Goal: Find contact information: Find contact information

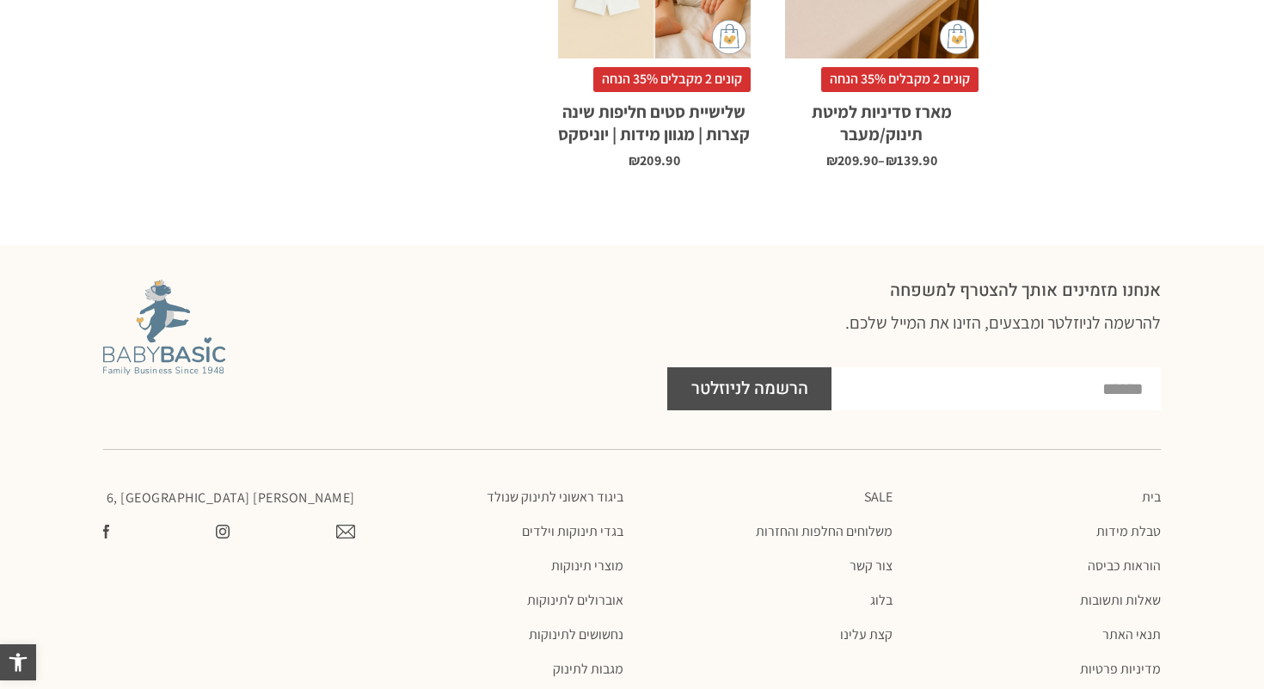
scroll to position [2215, 0]
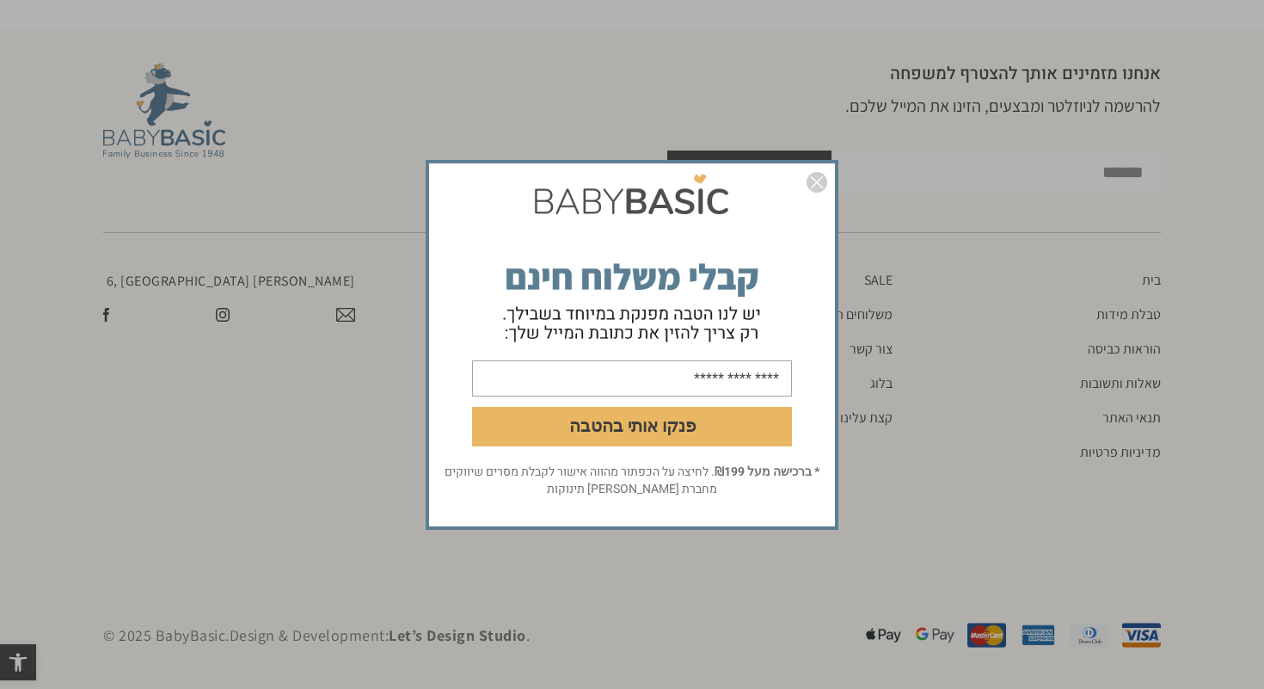
click at [814, 181] on img "סגור" at bounding box center [817, 182] width 21 height 21
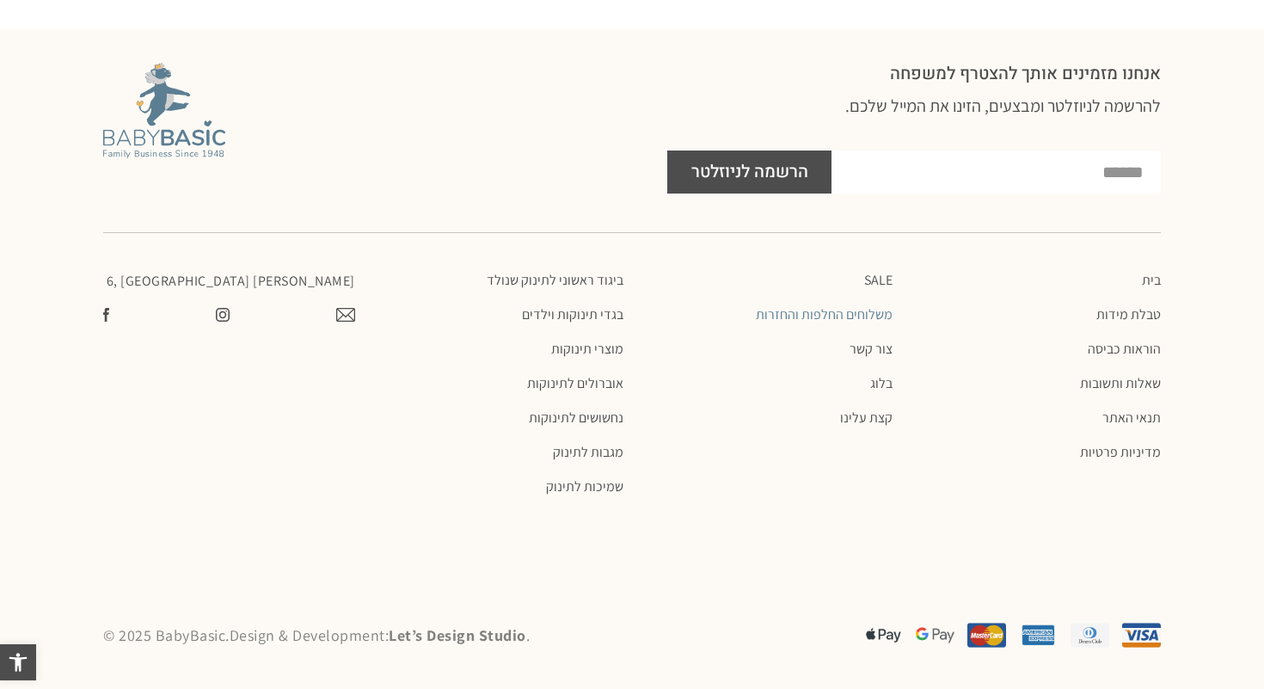
click at [850, 315] on link "משלוחים החלפות והחזרות" at bounding box center [767, 314] width 252 height 17
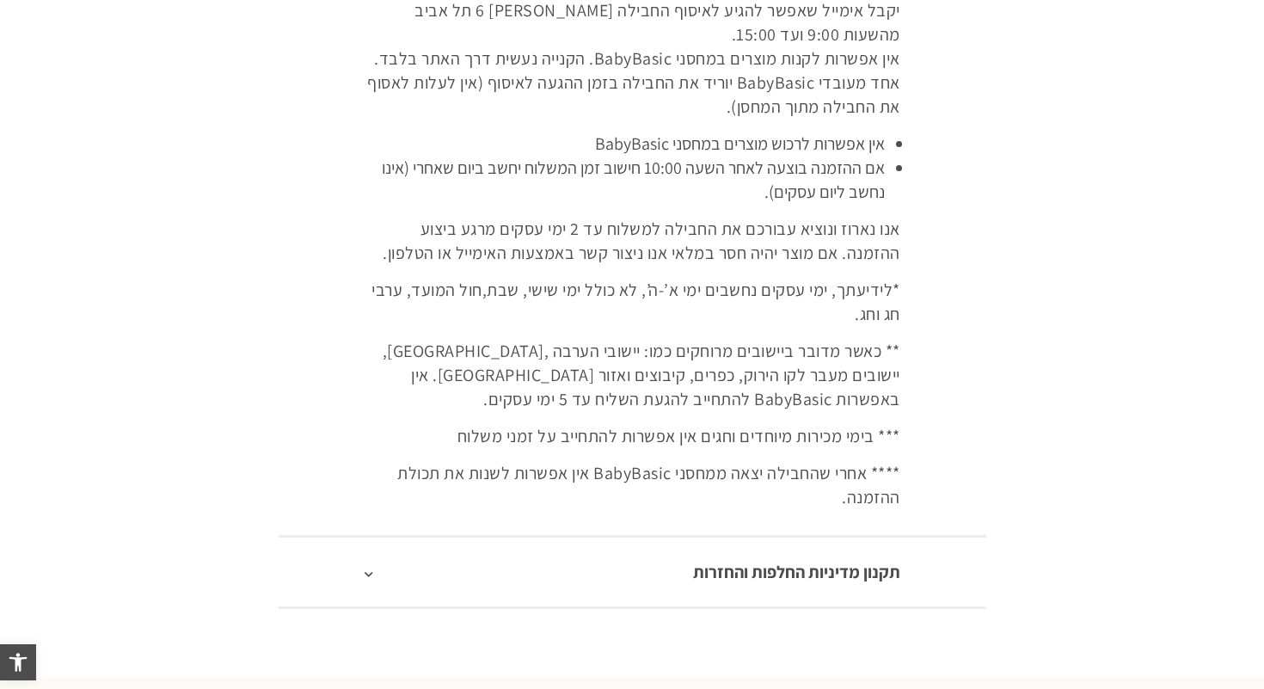
scroll to position [671, 0]
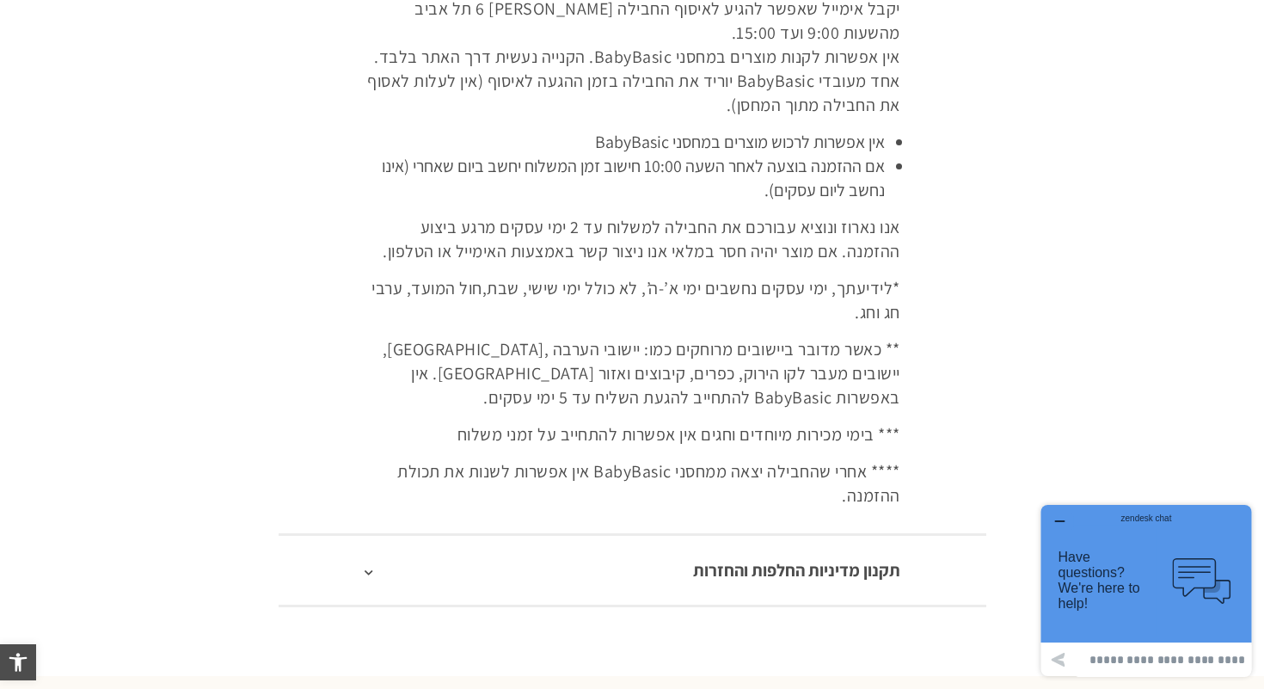
click at [1061, 517] on icon "button" at bounding box center [1060, 521] width 14 height 14
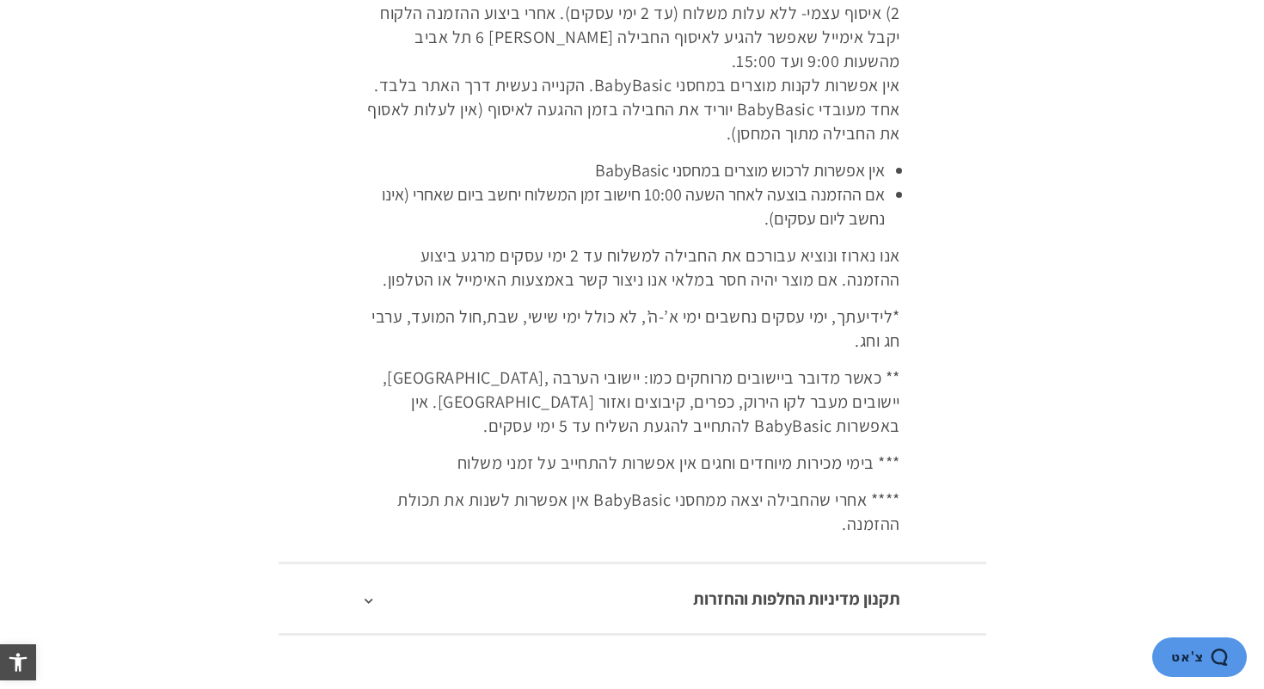
scroll to position [0, 0]
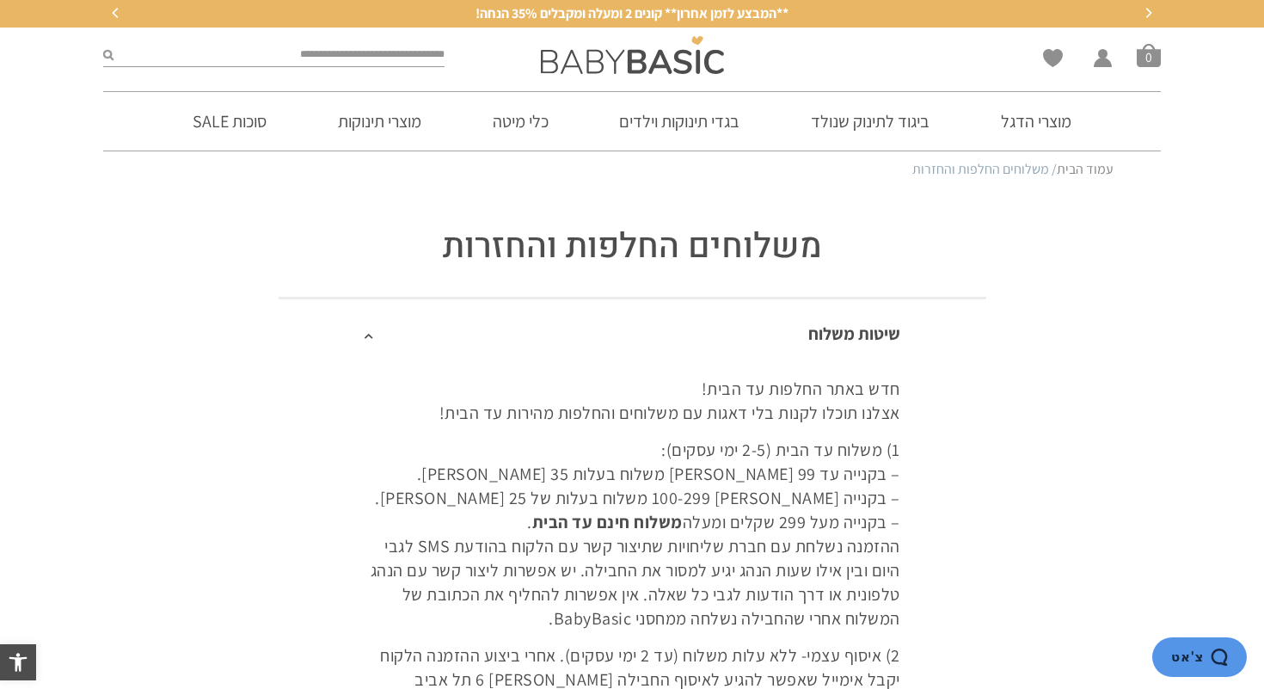
click at [1196, 657] on span "צ'אט" at bounding box center [1187, 656] width 33 height 15
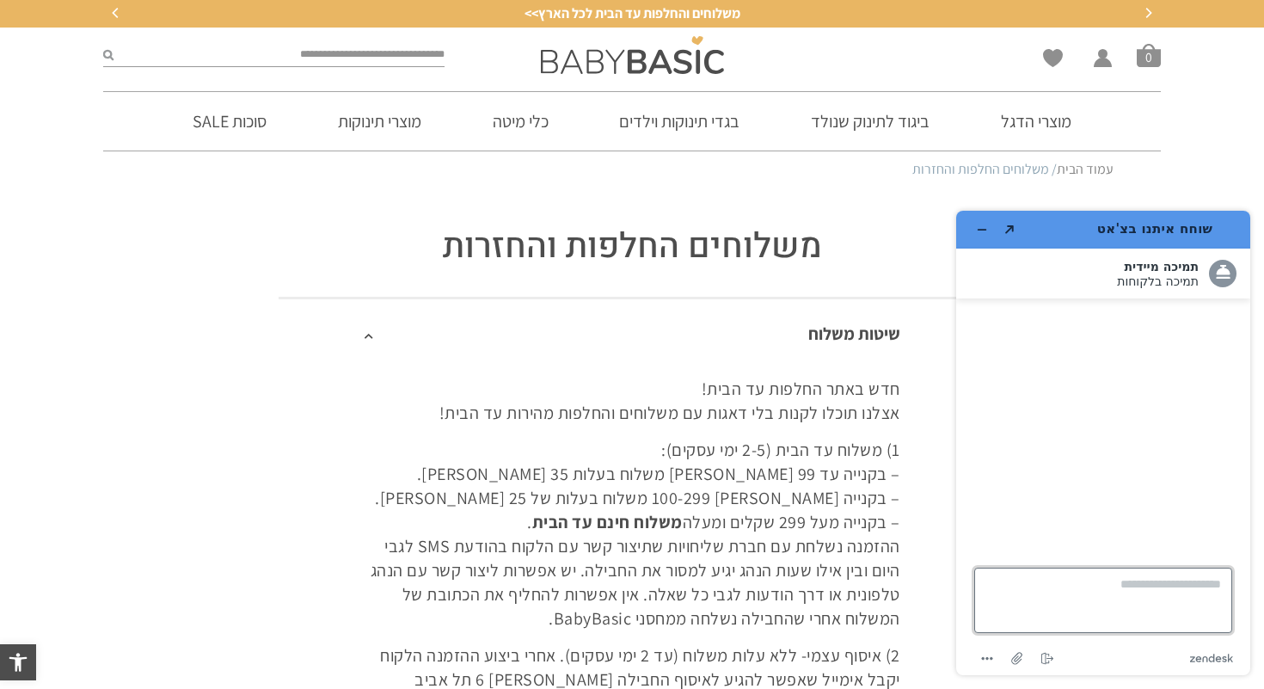
click at [1161, 597] on textarea "כאן כותבים את ההודעה..." at bounding box center [1103, 600] width 258 height 65
type textarea "*"
type textarea "**********"
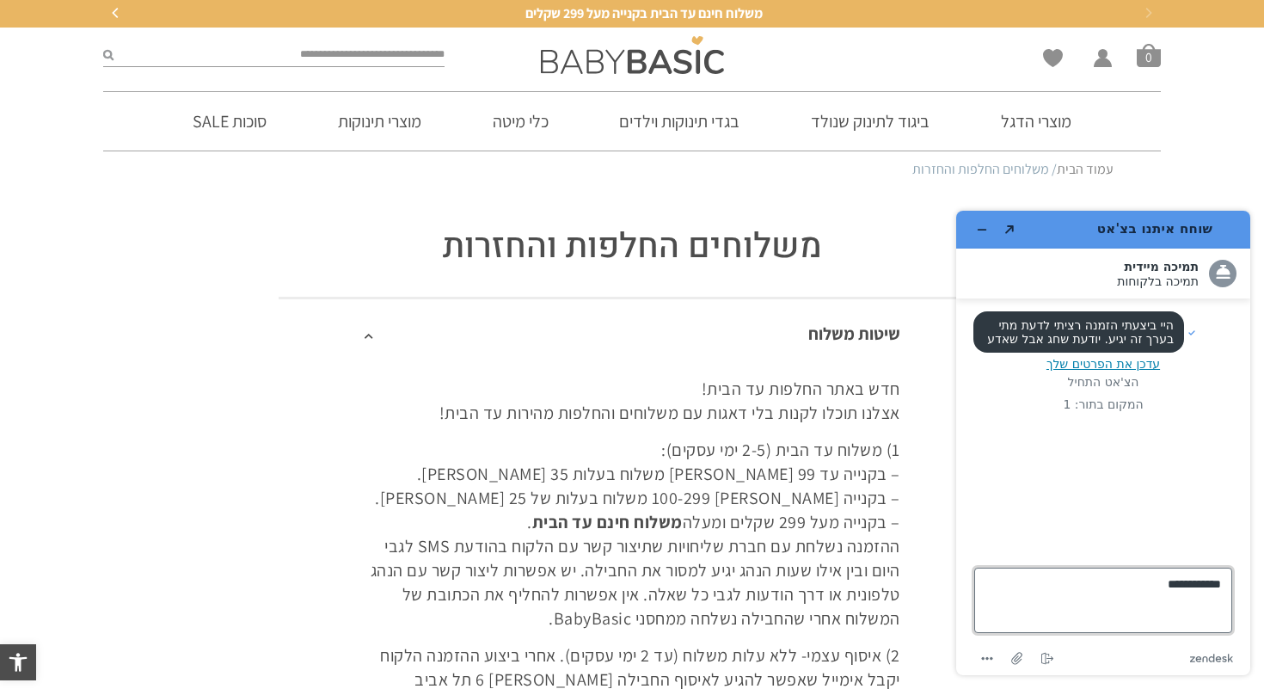
type textarea "**********"
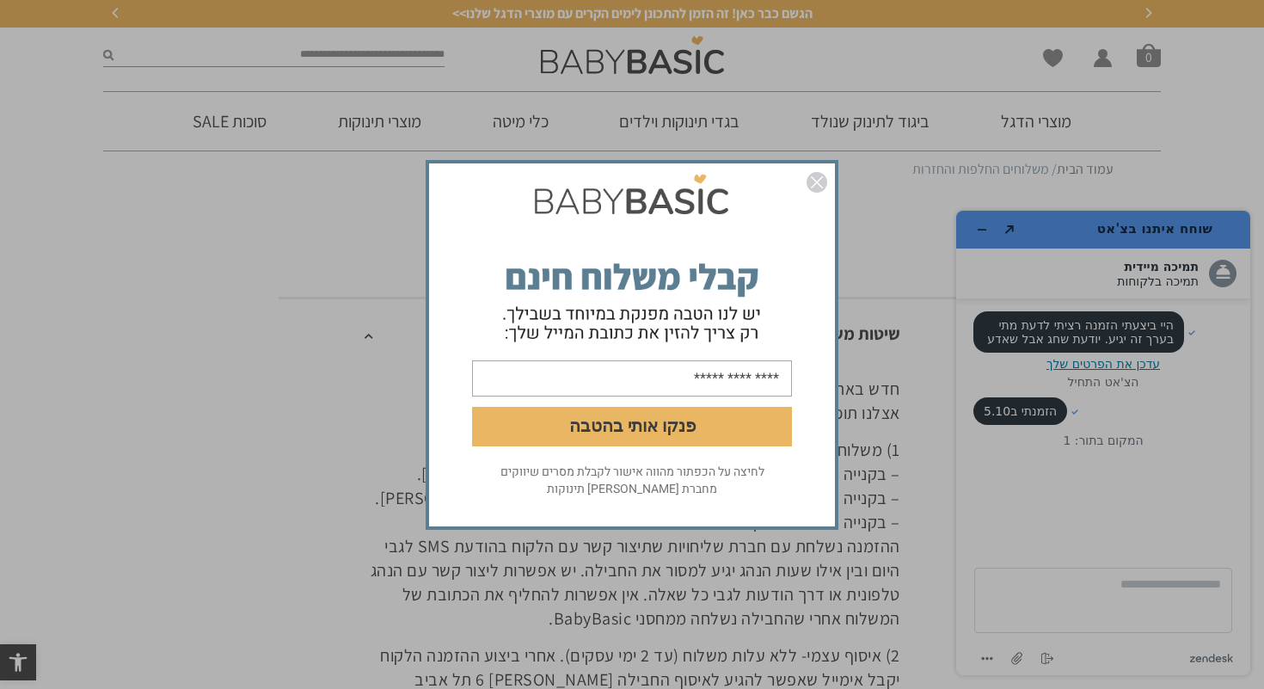
click at [815, 196] on link "סגור" at bounding box center [817, 185] width 21 height 26
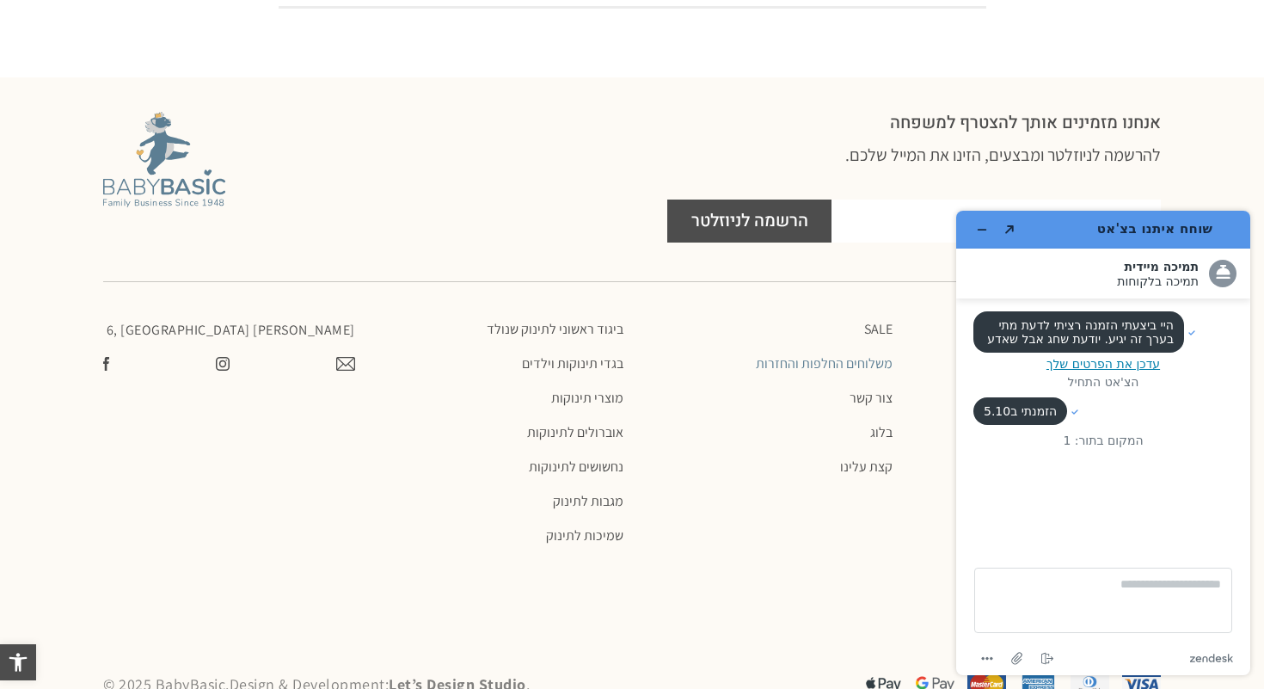
scroll to position [1318, 0]
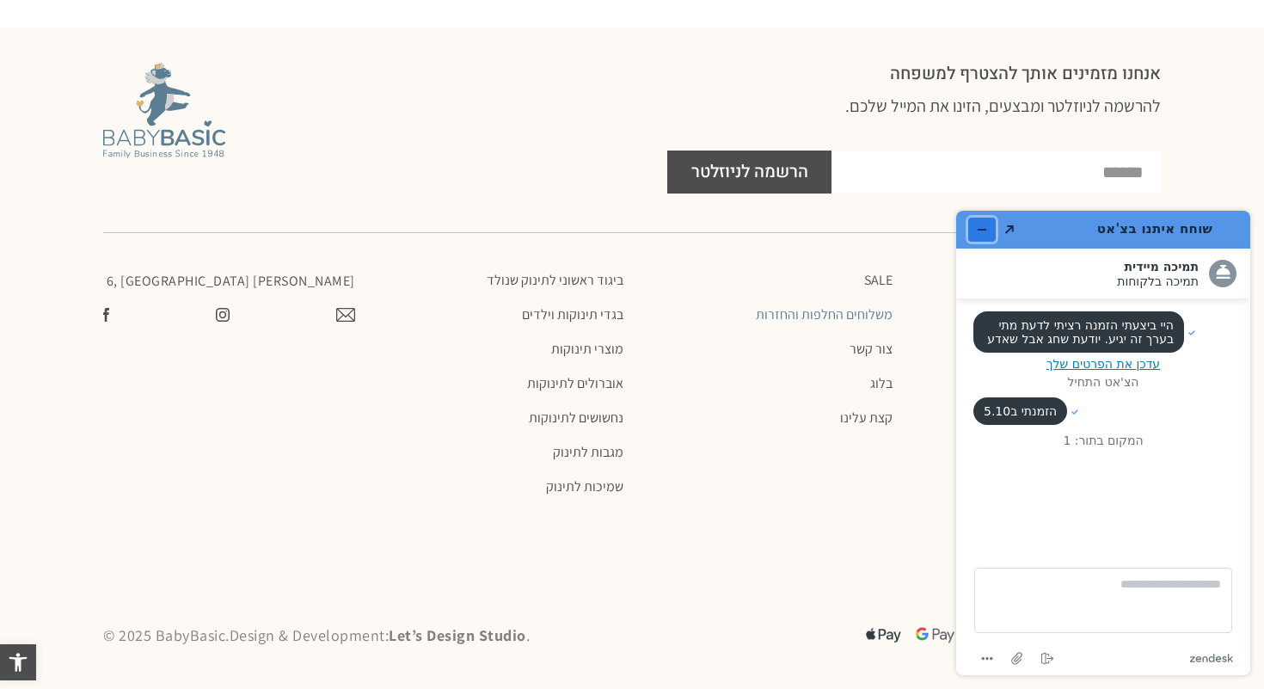
click at [982, 231] on icon "מזער את היישומון" at bounding box center [982, 230] width 12 height 12
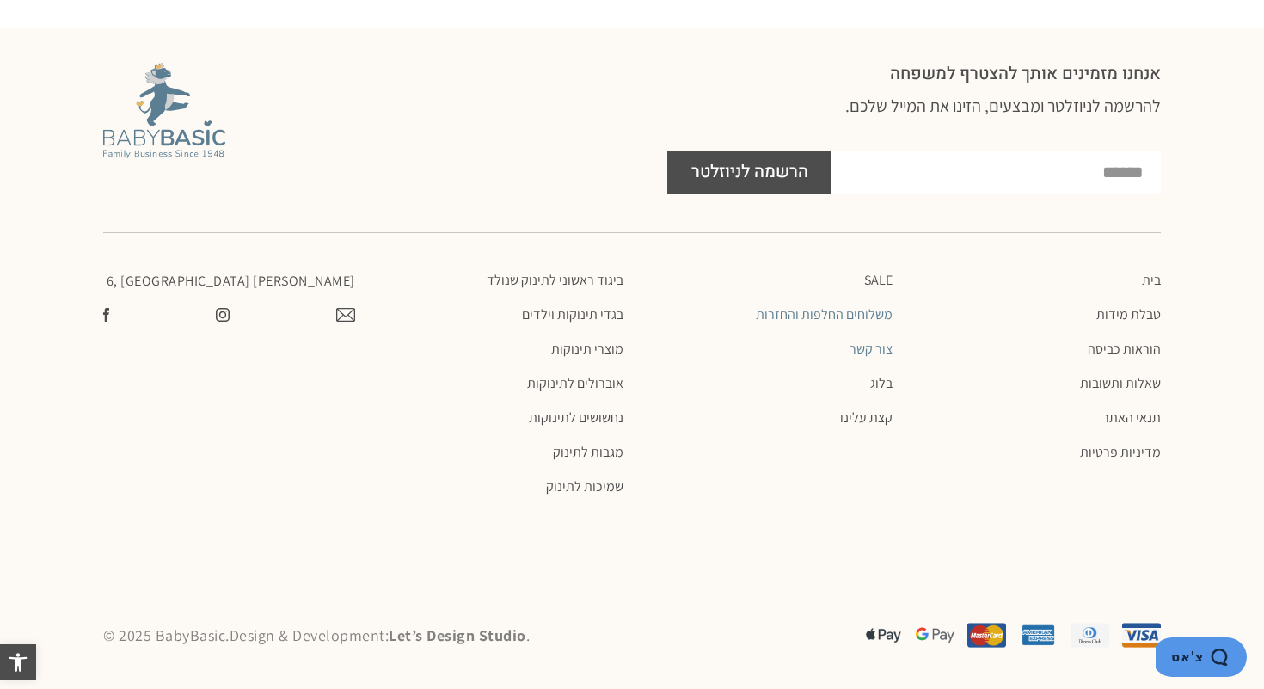
click at [878, 352] on link "צור קשר" at bounding box center [767, 349] width 252 height 17
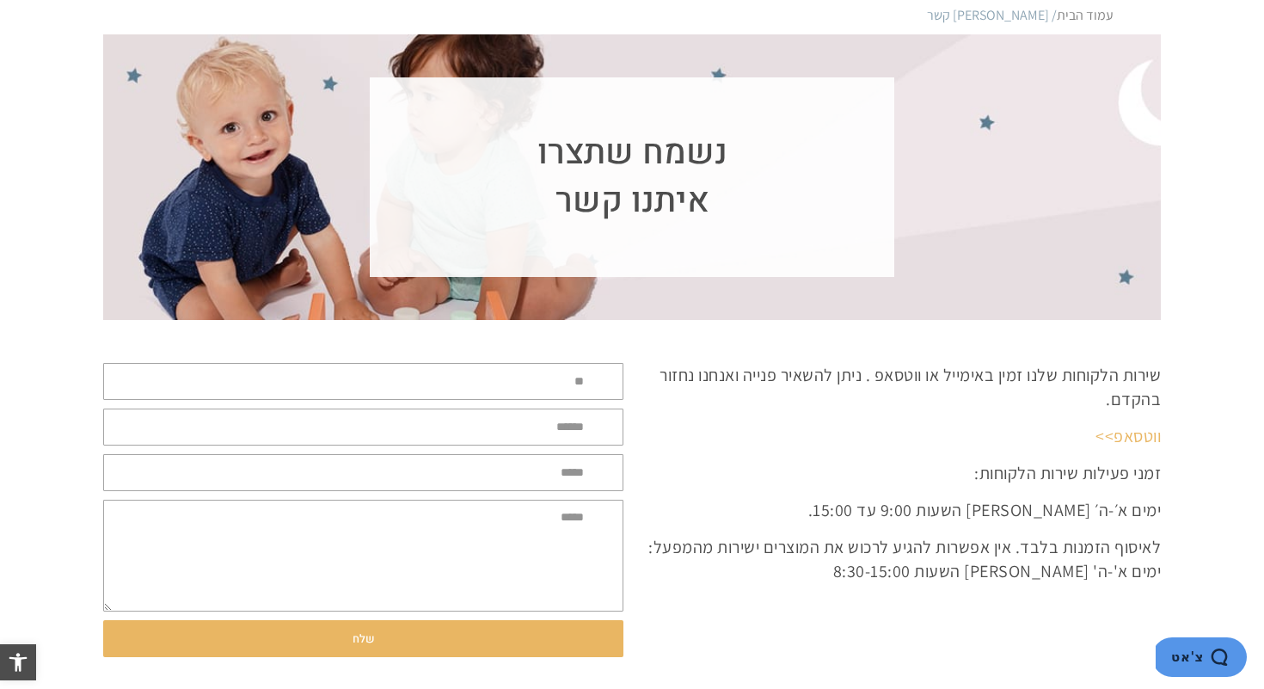
click at [1122, 442] on link "ווטסאפ>>" at bounding box center [1128, 436] width 65 height 22
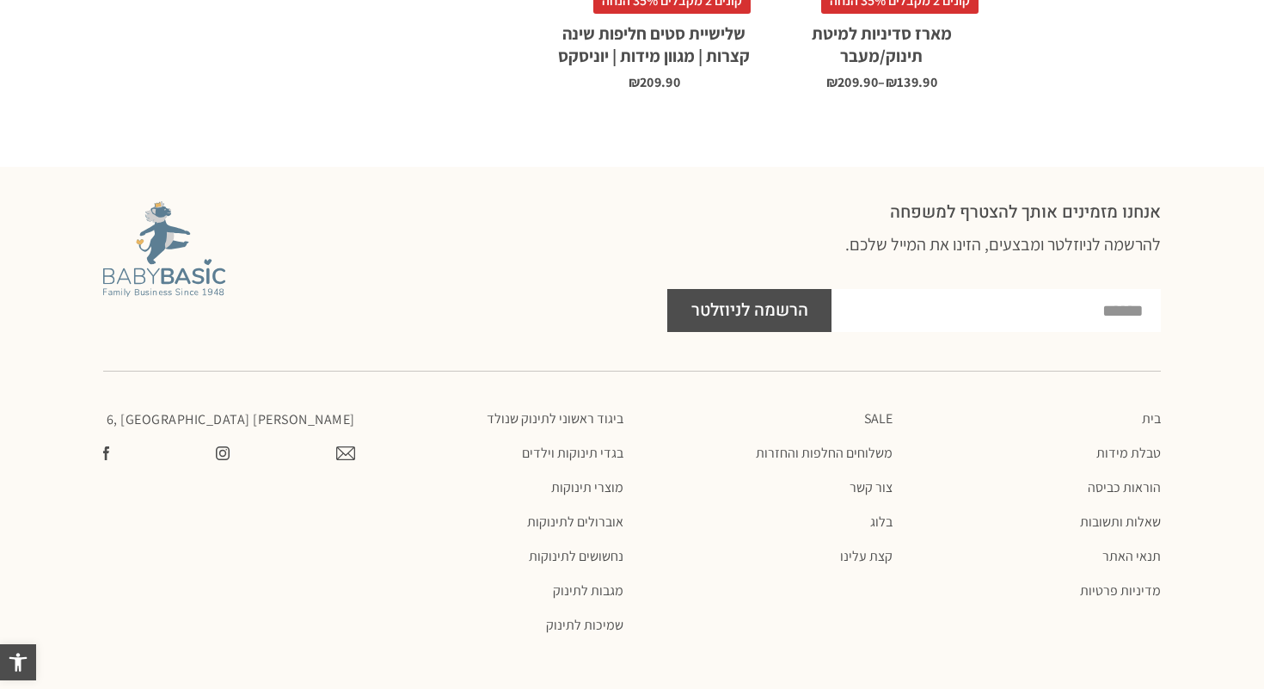
scroll to position [2215, 0]
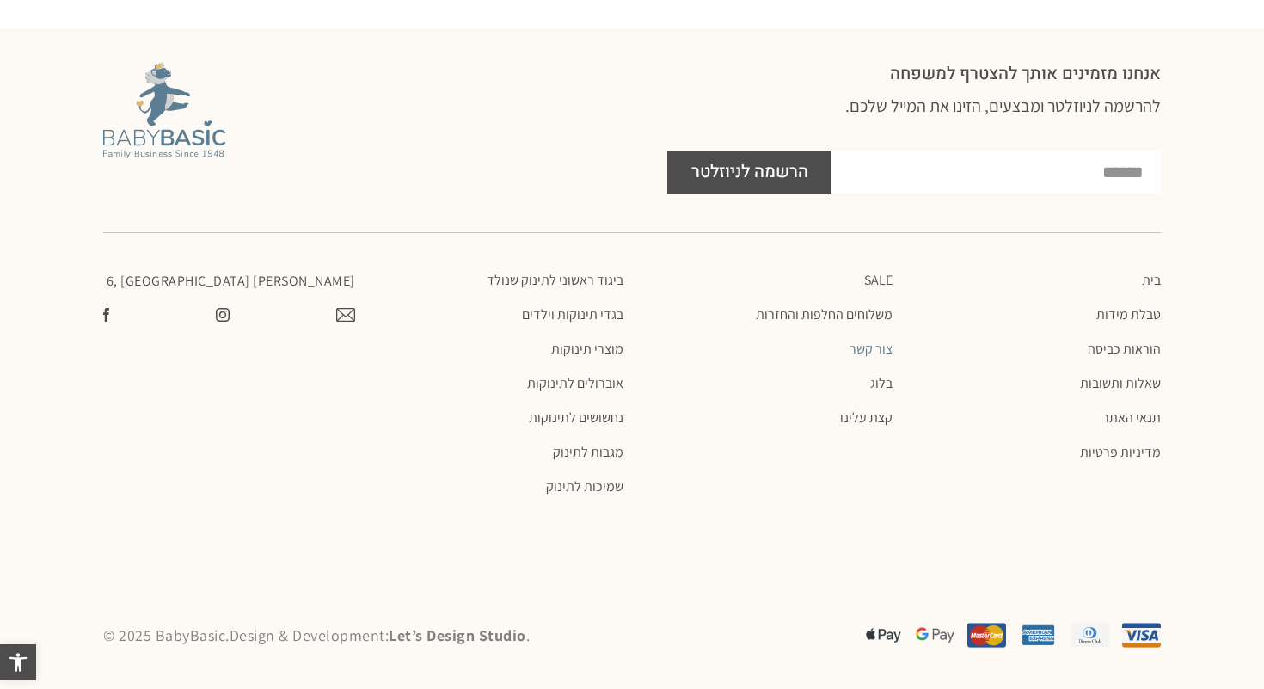
click at [862, 350] on link "צור קשר" at bounding box center [767, 349] width 252 height 17
